Goal: Task Accomplishment & Management: Manage account settings

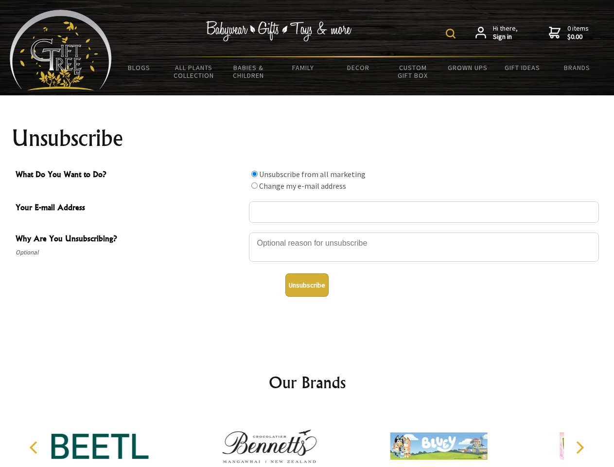
click at [452, 34] on img at bounding box center [451, 34] width 10 height 10
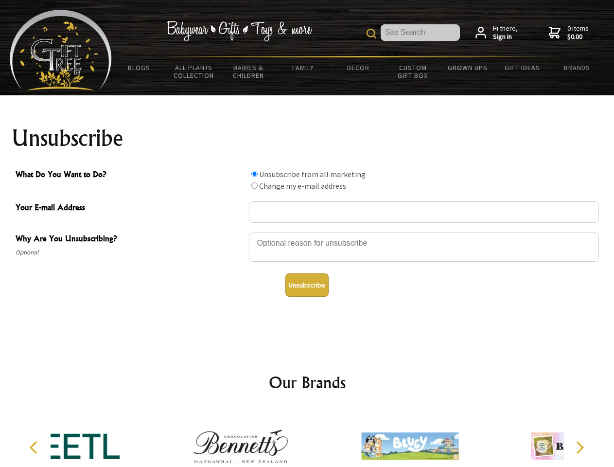
click at [307, 232] on div at bounding box center [424, 248] width 350 height 34
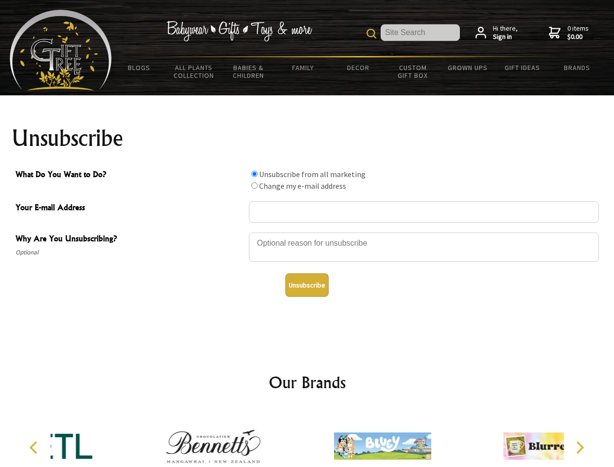
click at [254, 174] on input "What Do You Want to Do?" at bounding box center [254, 174] width 6 height 6
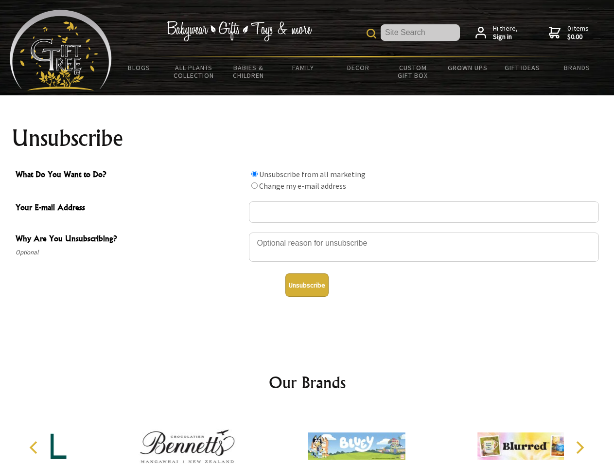
click at [254, 185] on input "What Do You Want to Do?" at bounding box center [254, 185] width 6 height 6
radio input "true"
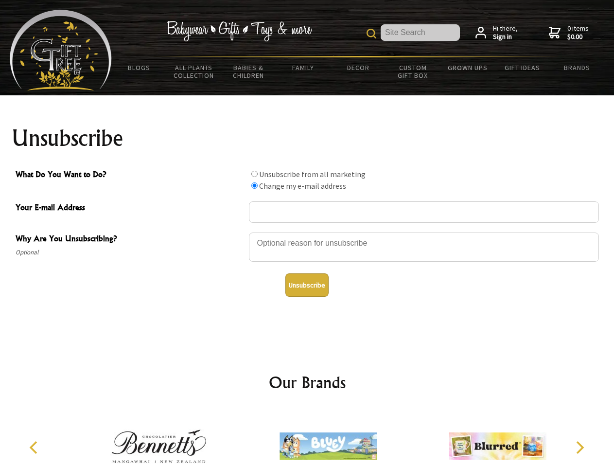
click at [307, 285] on button "Unsubscribe" at bounding box center [306, 284] width 43 height 23
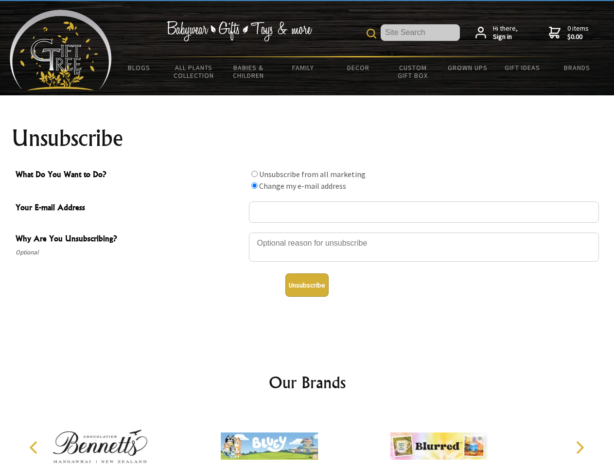
click at [307, 438] on img at bounding box center [269, 445] width 97 height 73
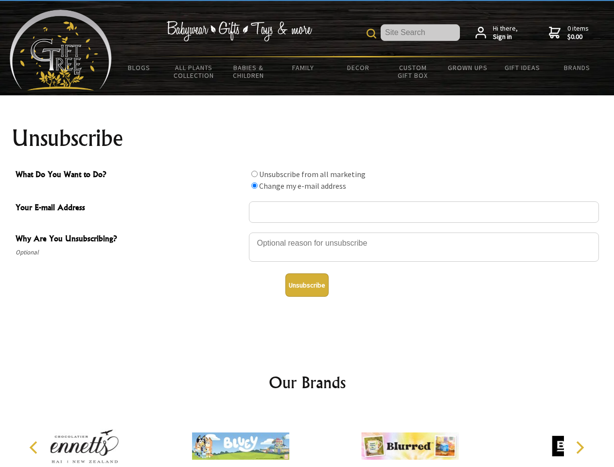
click at [35, 447] on icon "Previous" at bounding box center [34, 447] width 13 height 13
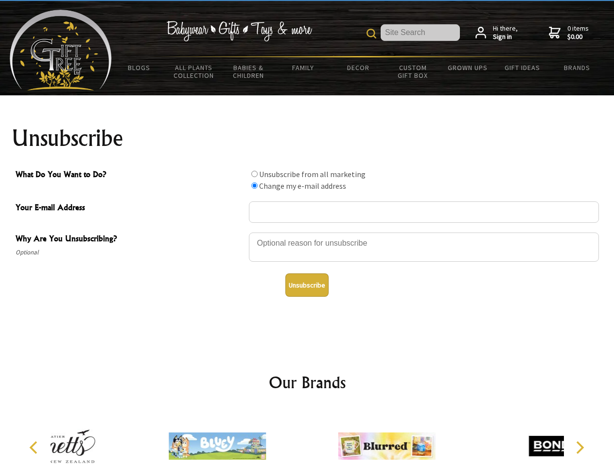
click at [579, 447] on icon "Next" at bounding box center [579, 447] width 13 height 13
